Goal: Transaction & Acquisition: Purchase product/service

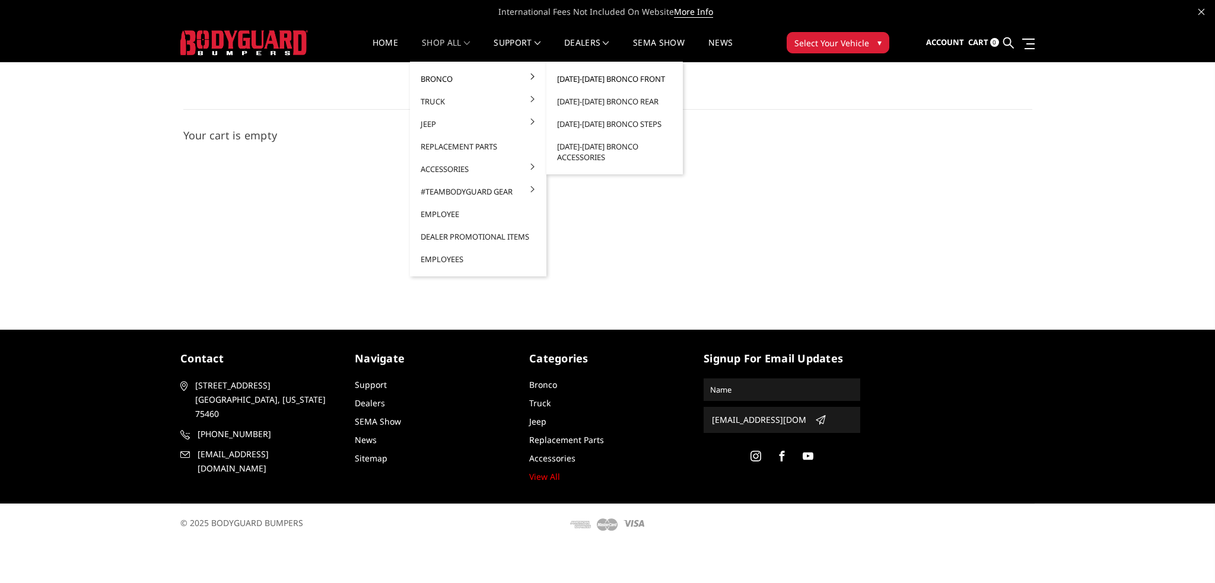
click at [592, 78] on link "[DATE]-[DATE] Bronco Front" at bounding box center [614, 79] width 127 height 23
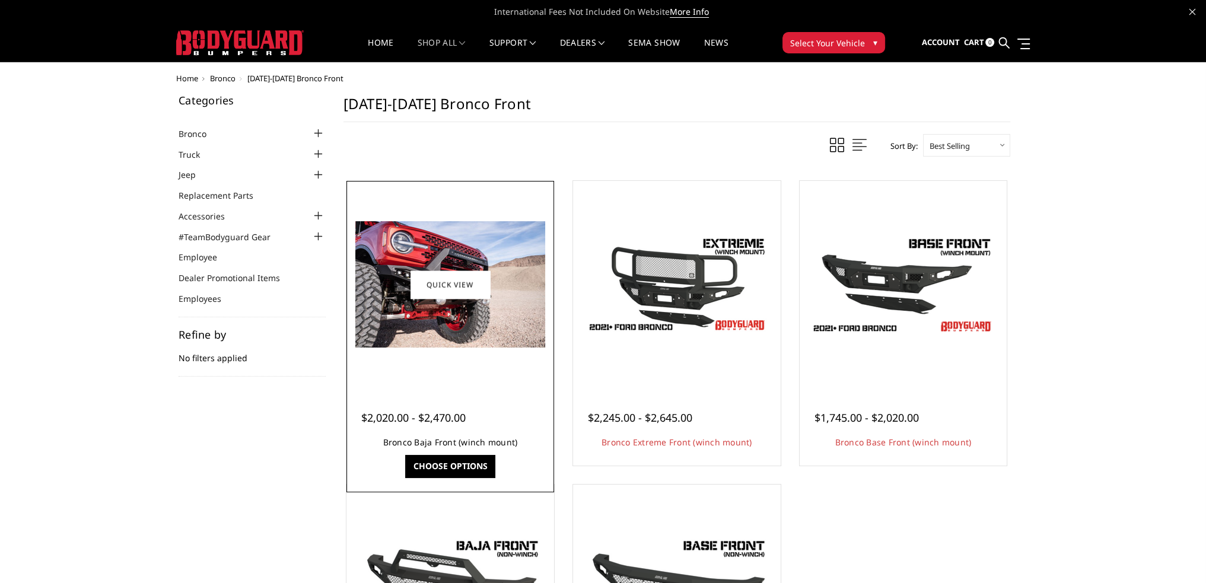
click at [439, 439] on link "Bronco Baja Front (winch mount)" at bounding box center [450, 442] width 135 height 11
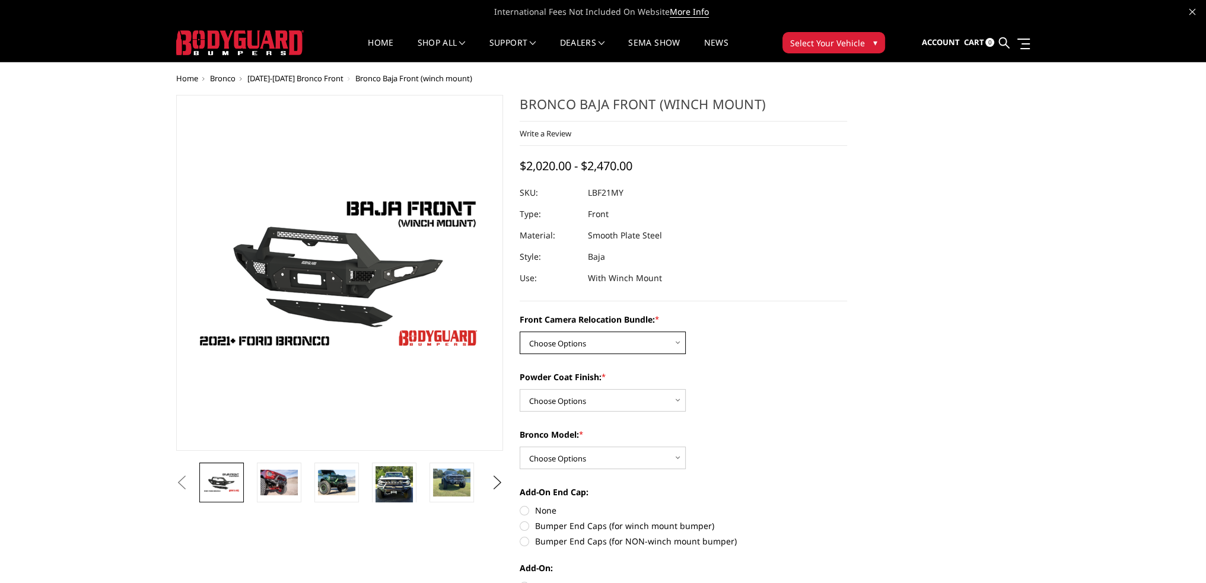
click at [573, 343] on select "Choose Options Without Front Camera Relocation With Front Camera Relocation (Ha…" at bounding box center [603, 343] width 166 height 23
select select "4016"
click at [520, 332] on select "Choose Options Without Front Camera Relocation With Front Camera Relocation (Ha…" at bounding box center [603, 343] width 166 height 23
drag, startPoint x: 555, startPoint y: 399, endPoint x: 557, endPoint y: 409, distance: 10.9
click at [555, 399] on select "Choose Options Textured Black Powder Coat Bare Metal" at bounding box center [603, 400] width 166 height 23
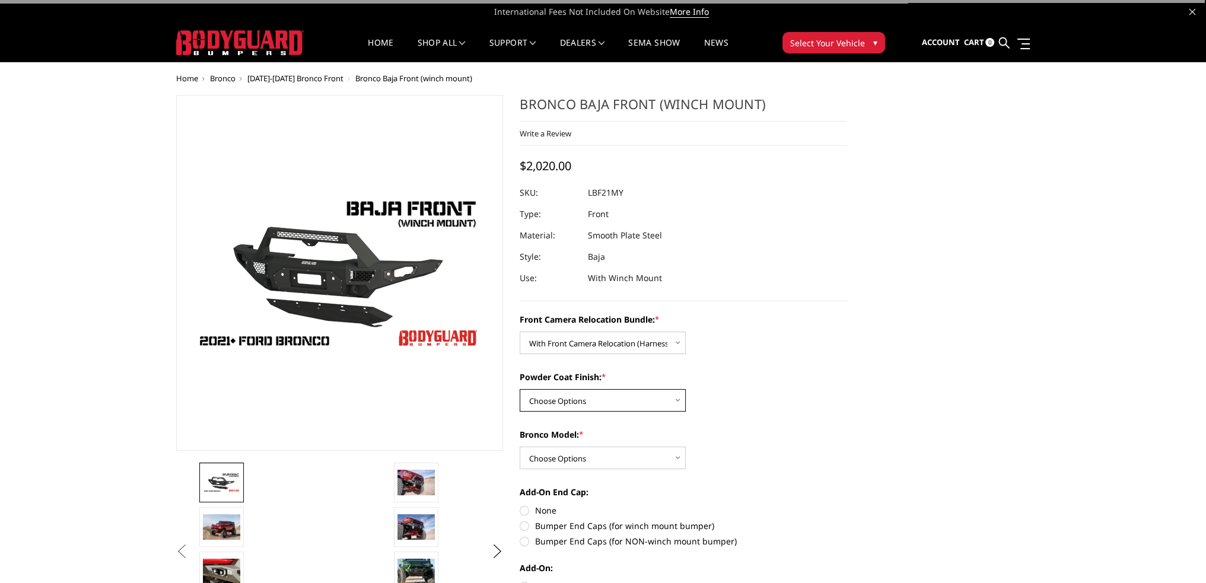
select select "4015"
click at [520, 389] on select "Choose Options Textured Black Powder Coat Bare Metal" at bounding box center [603, 400] width 166 height 23
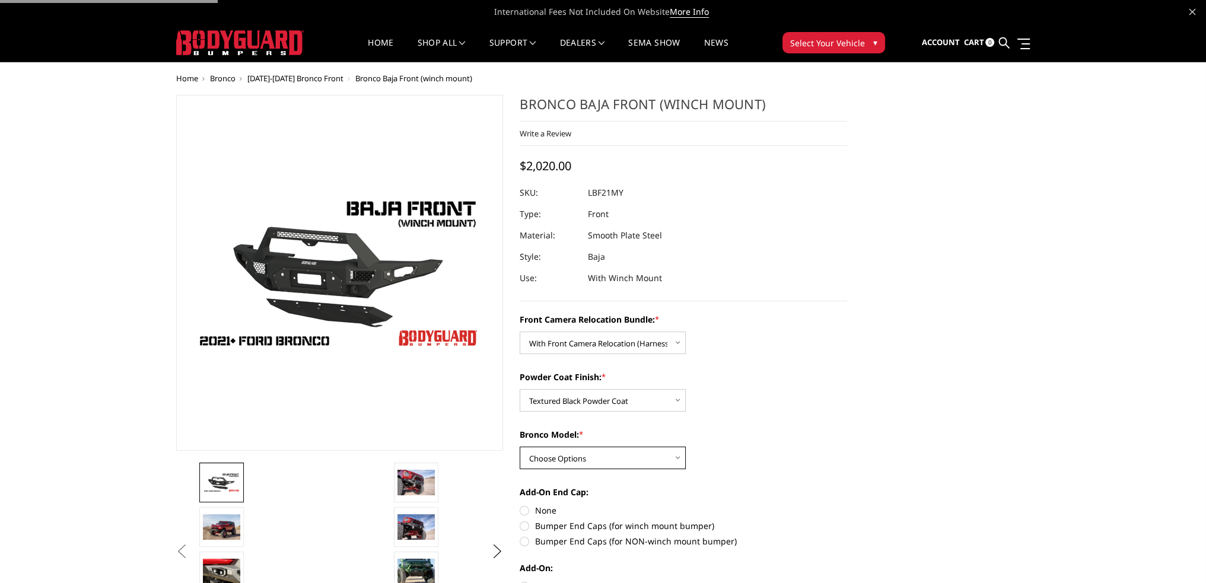
drag, startPoint x: 546, startPoint y: 457, endPoint x: 551, endPoint y: 465, distance: 9.1
click at [546, 457] on select "Choose Options Raptor Base/Badlands/Wildtrak/etc." at bounding box center [603, 458] width 166 height 23
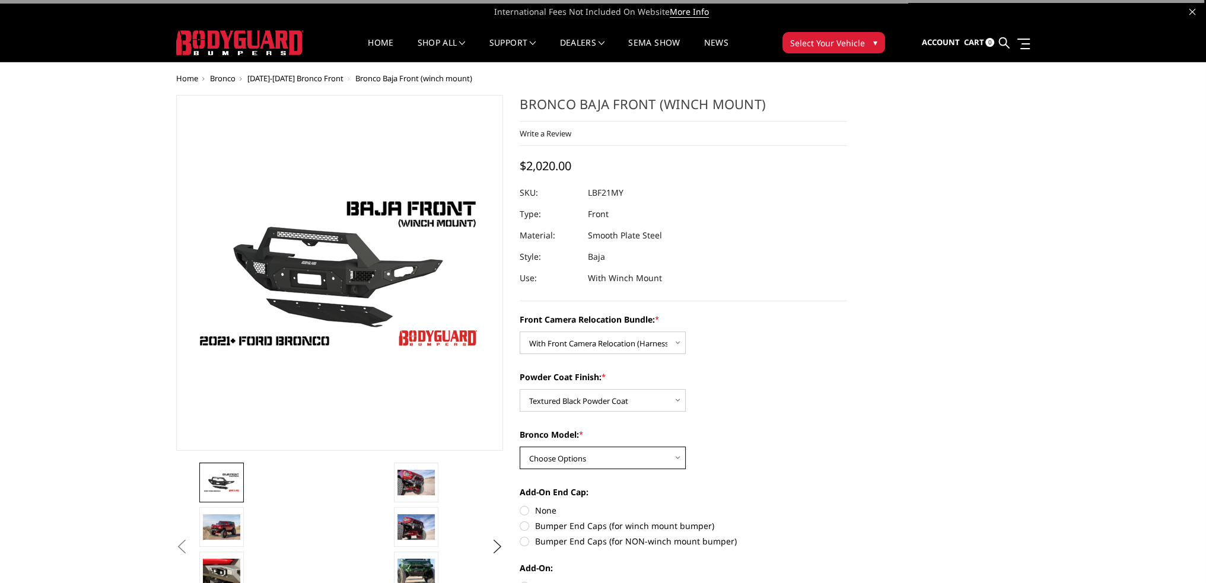
select select "4013"
click at [520, 447] on select "Choose Options Raptor Base/Badlands/Wildtrak/etc." at bounding box center [603, 458] width 166 height 23
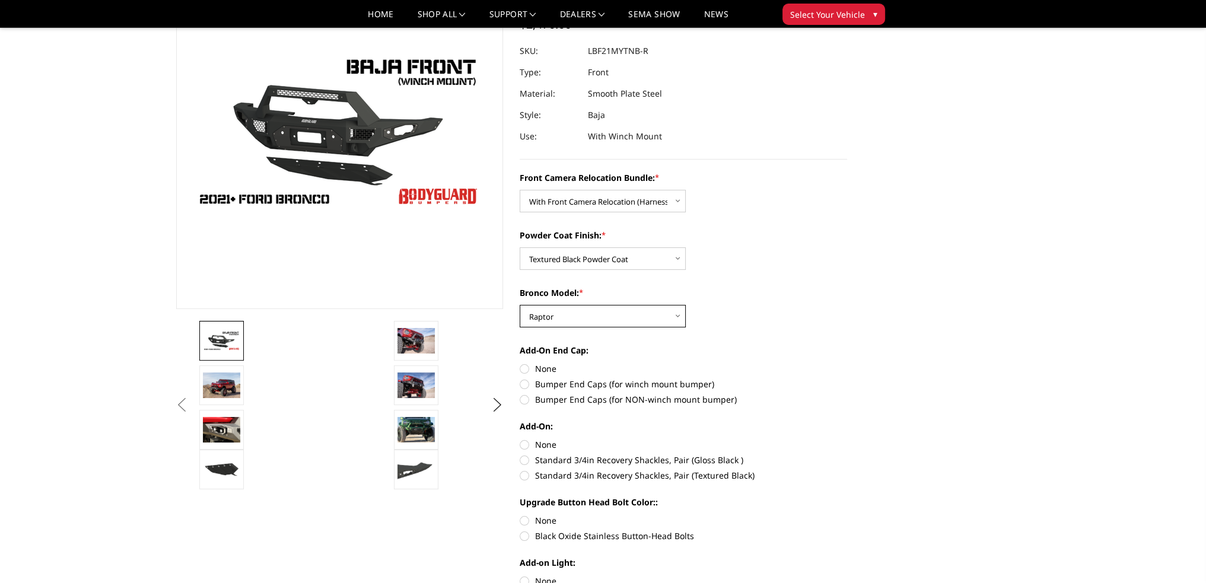
scroll to position [119, 0]
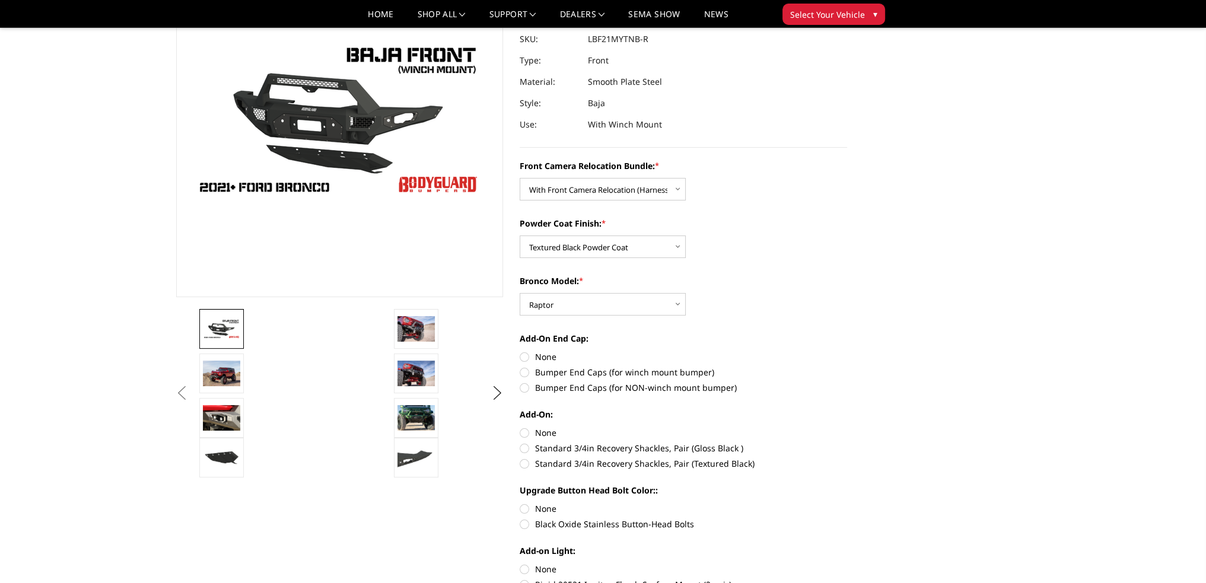
click at [527, 374] on label "Bumper End Caps (for winch mount bumper)" at bounding box center [684, 372] width 328 height 12
click at [847, 351] on input "Bumper End Caps (for winch mount bumper)" at bounding box center [847, 351] width 1 height 1
radio input "true"
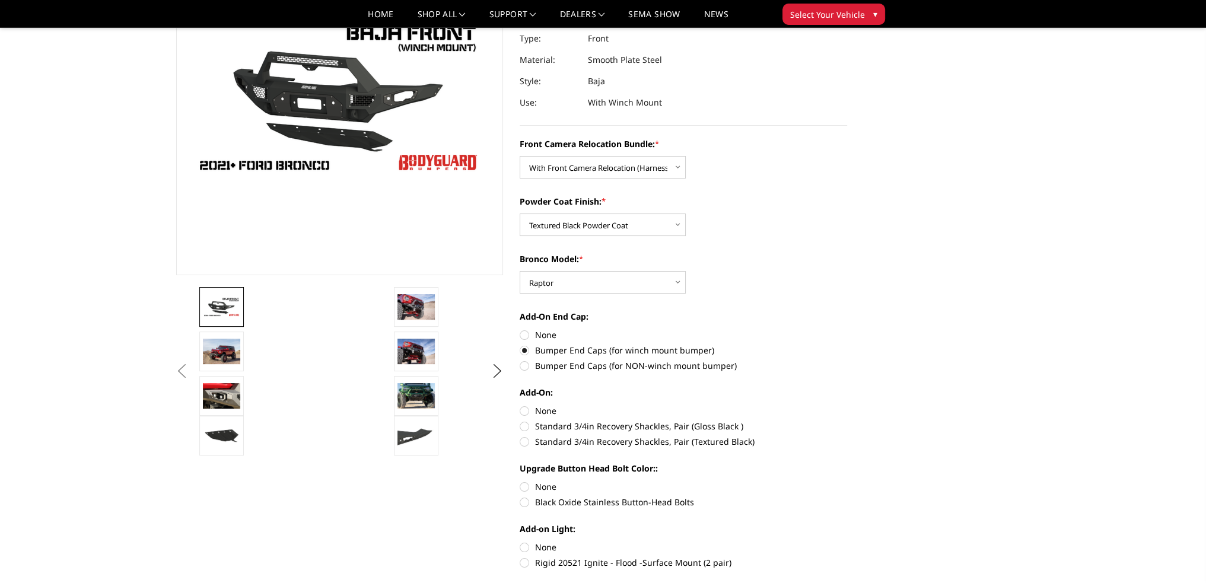
scroll to position [178, 0]
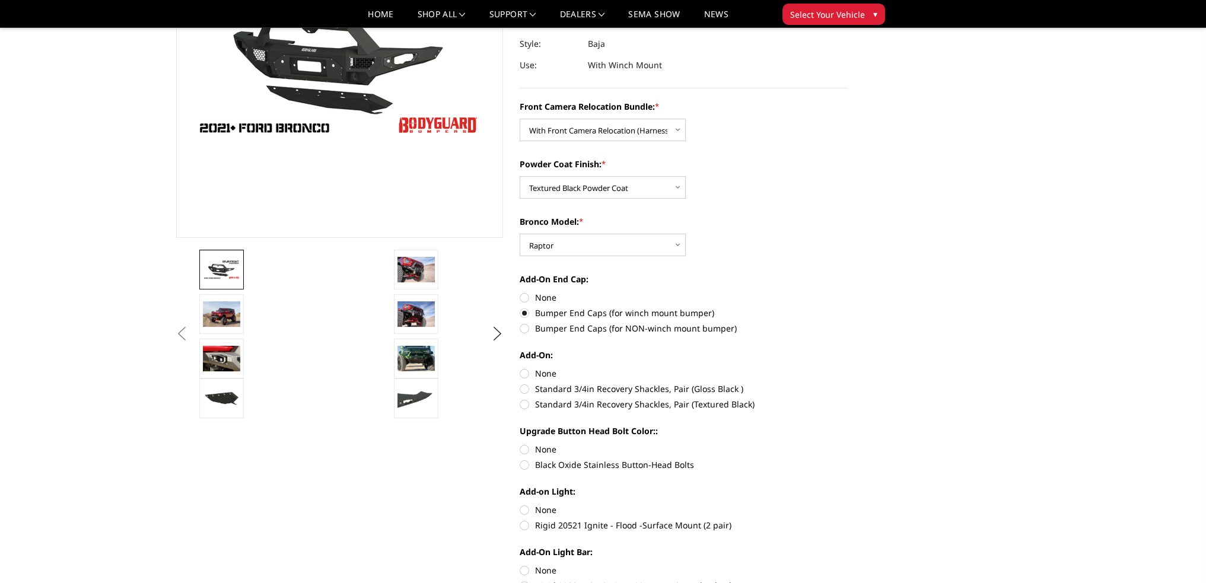
click at [524, 465] on label "Black Oxide Stainless Button-Head Bolts" at bounding box center [684, 465] width 328 height 12
click at [847, 444] on input "Black Oxide Stainless Button-Head Bolts" at bounding box center [847, 443] width 1 height 1
radio input "true"
click at [524, 453] on label "None" at bounding box center [684, 449] width 328 height 12
click at [520, 444] on input "None" at bounding box center [520, 443] width 1 height 1
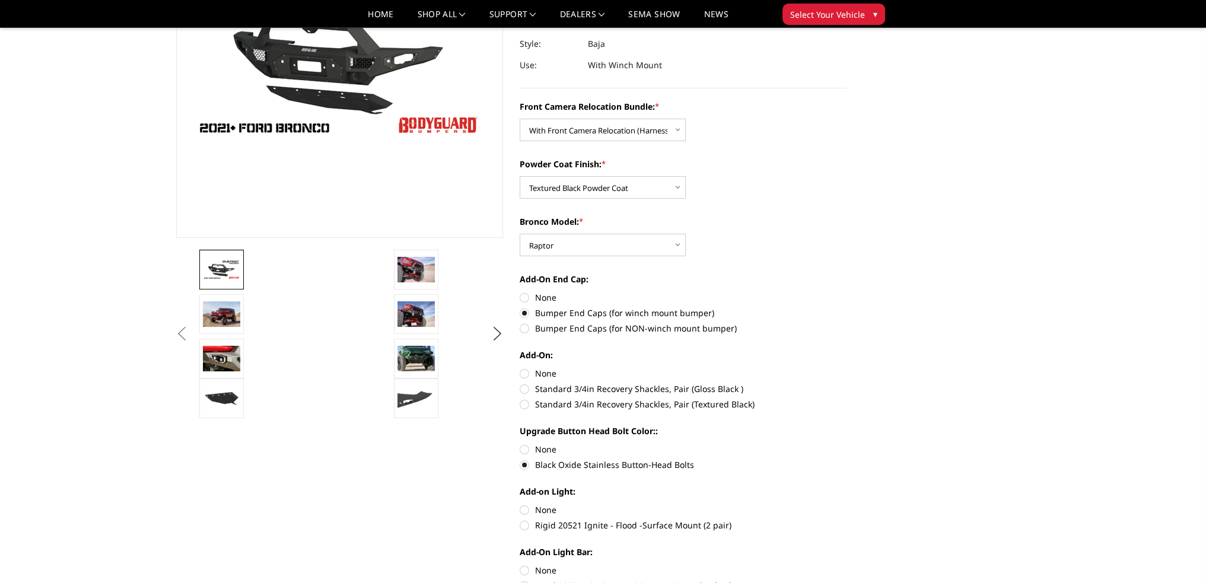
radio input "true"
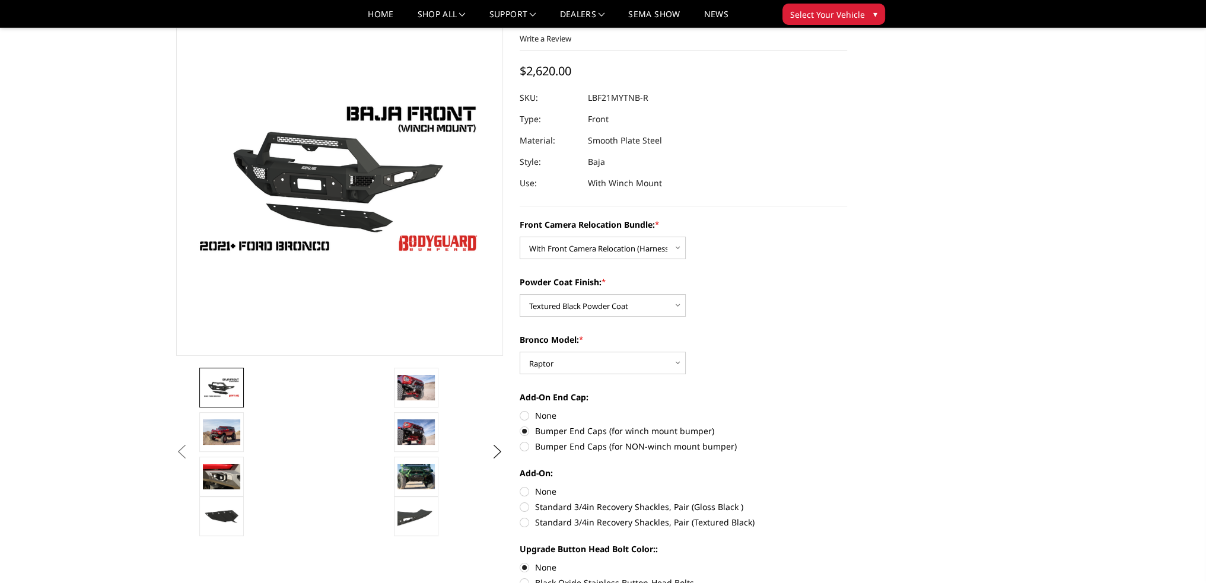
scroll to position [59, 0]
click at [527, 414] on label "None" at bounding box center [684, 416] width 328 height 12
click at [520, 411] on input "None" at bounding box center [520, 410] width 1 height 1
radio input "true"
